Goal: Navigation & Orientation: Go to known website

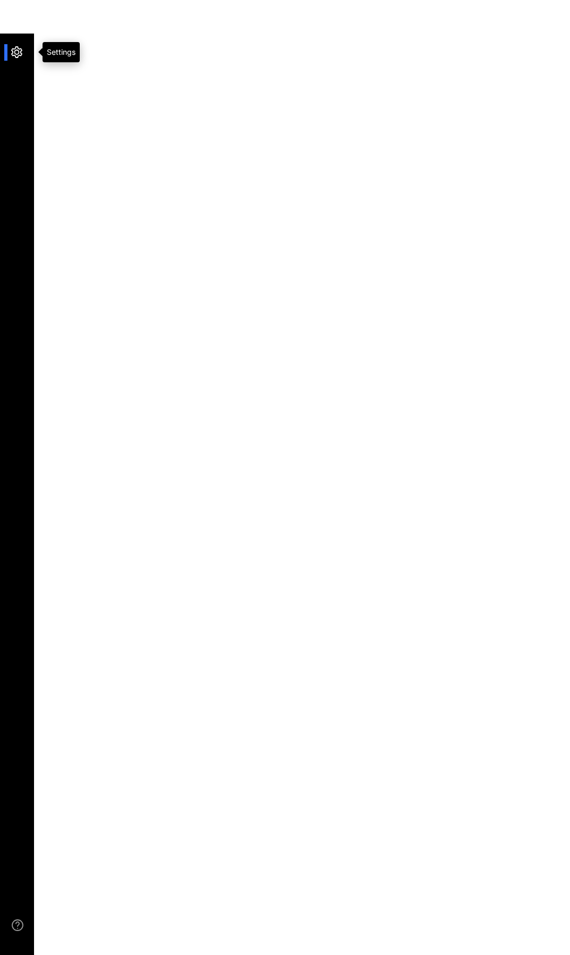
click at [11, 50] on div at bounding box center [22, 52] width 23 height 16
click at [51, 53] on div "Settings" at bounding box center [61, 52] width 37 height 20
click at [11, 54] on div at bounding box center [22, 52] width 23 height 16
